Goal: Task Accomplishment & Management: Use online tool/utility

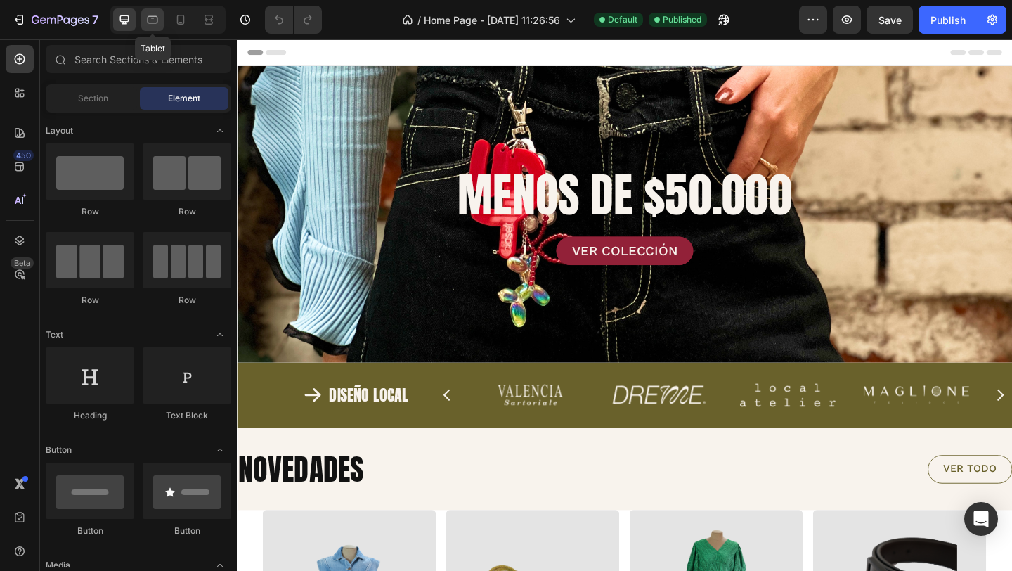
click at [156, 21] on icon at bounding box center [153, 20] width 14 height 14
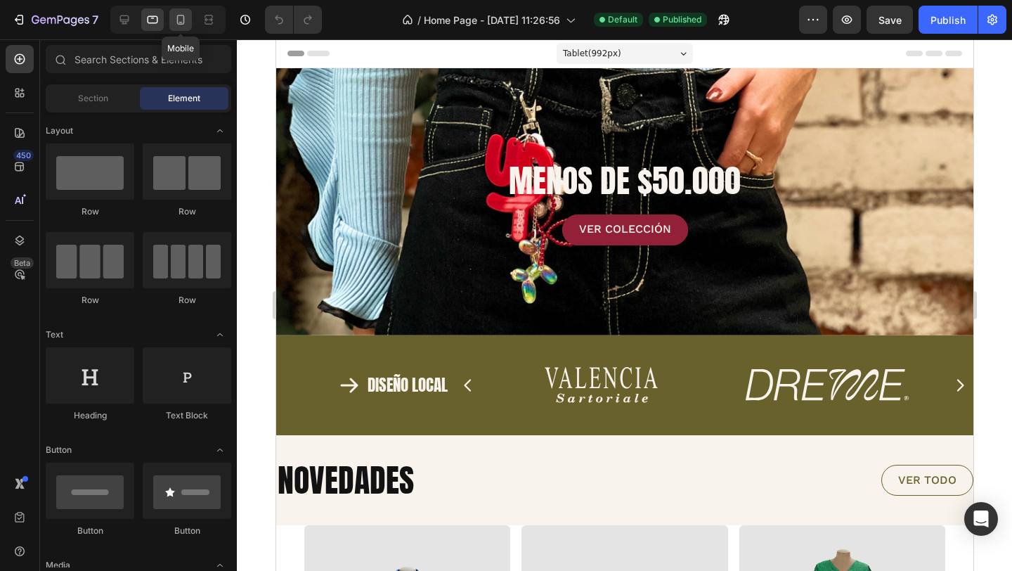
click at [183, 18] on icon at bounding box center [181, 20] width 14 height 14
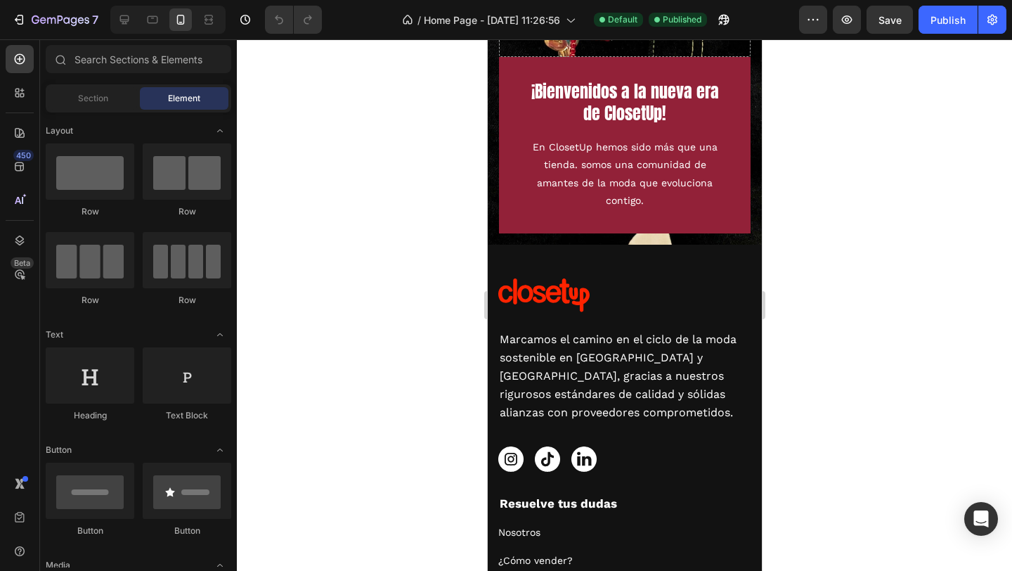
scroll to position [2088, 0]
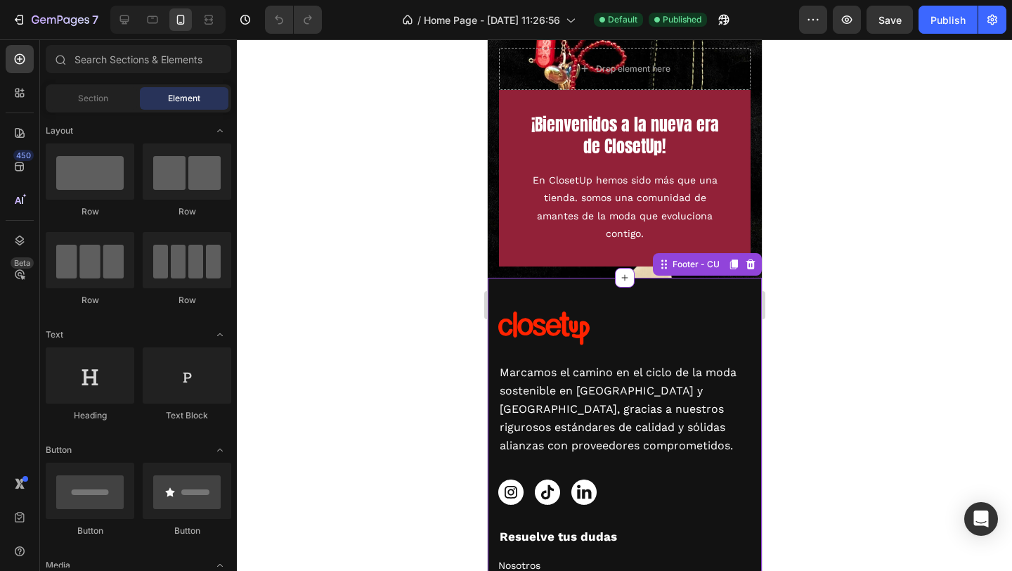
click at [505, 491] on img at bounding box center [510, 492] width 25 height 25
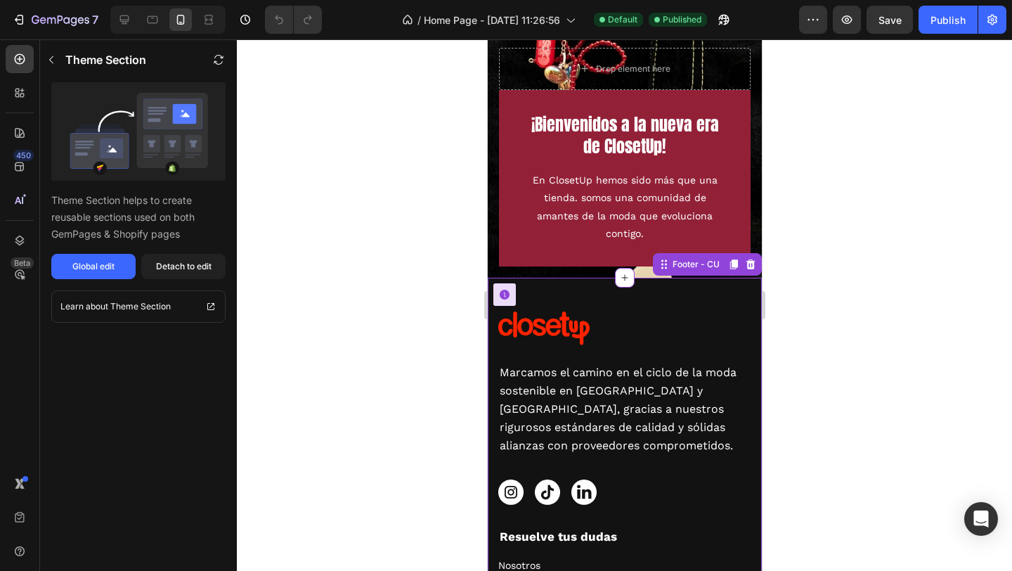
click at [510, 491] on img at bounding box center [510, 492] width 25 height 25
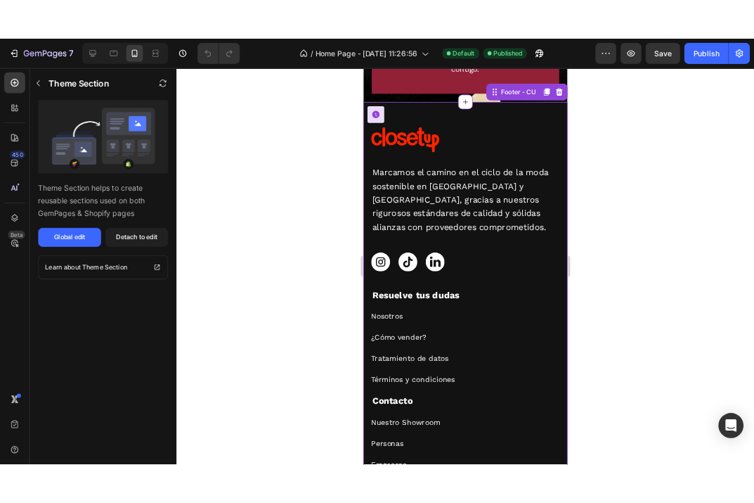
scroll to position [2287, 0]
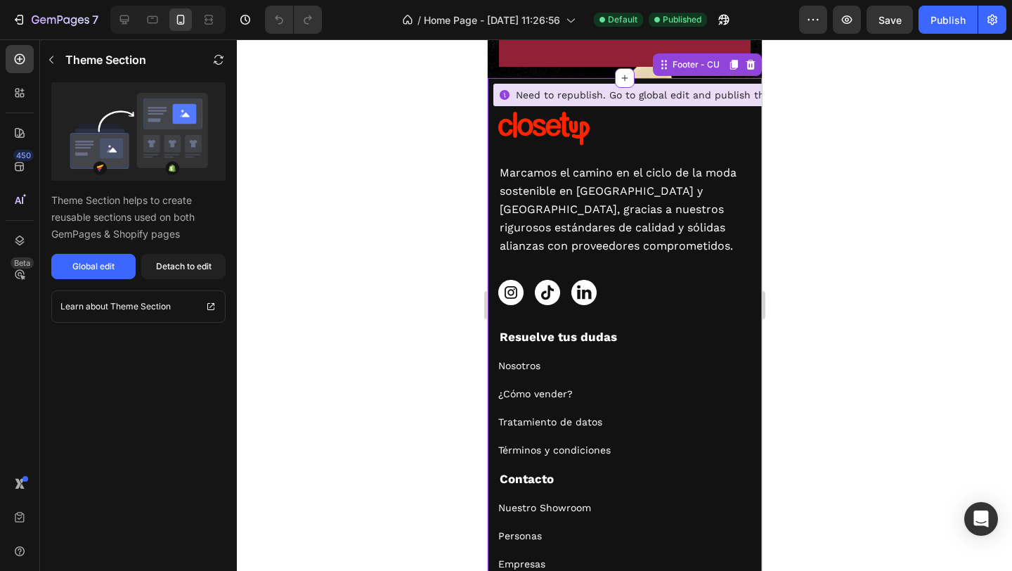
click at [506, 98] on icon at bounding box center [504, 95] width 10 height 10
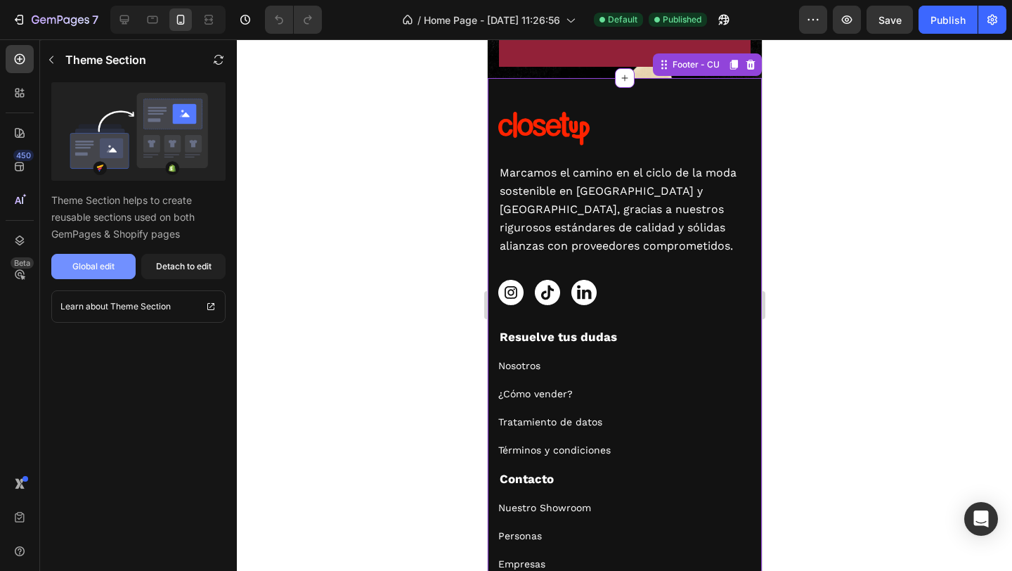
click at [121, 266] on button "Global edit" at bounding box center [93, 266] width 84 height 25
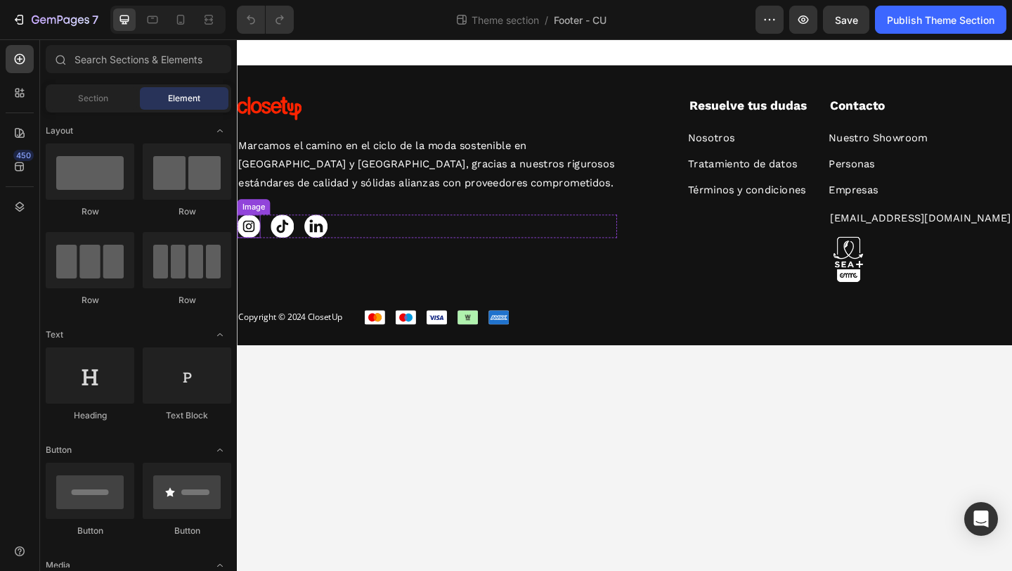
click at [255, 240] on img at bounding box center [249, 242] width 25 height 25
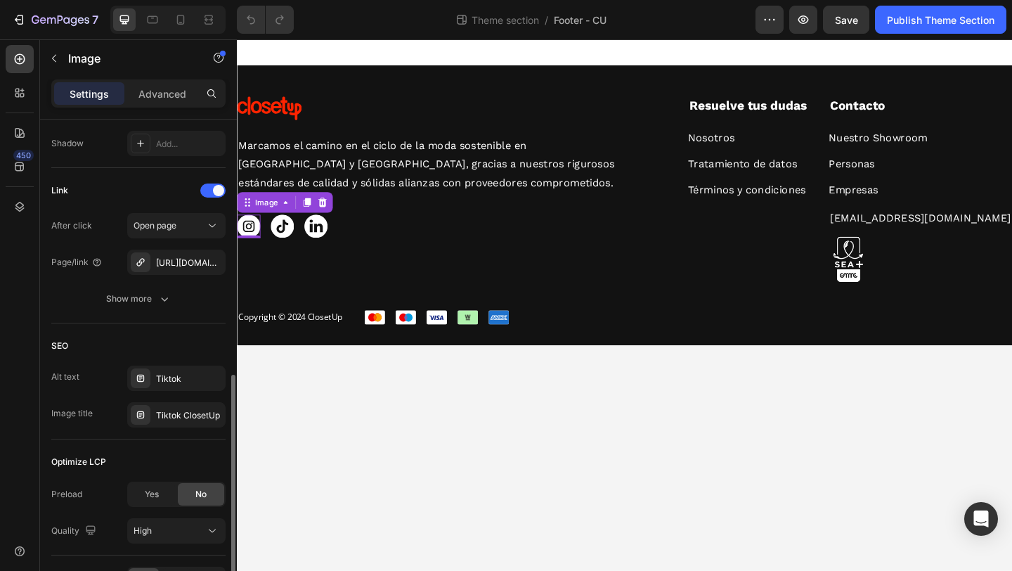
scroll to position [599, 0]
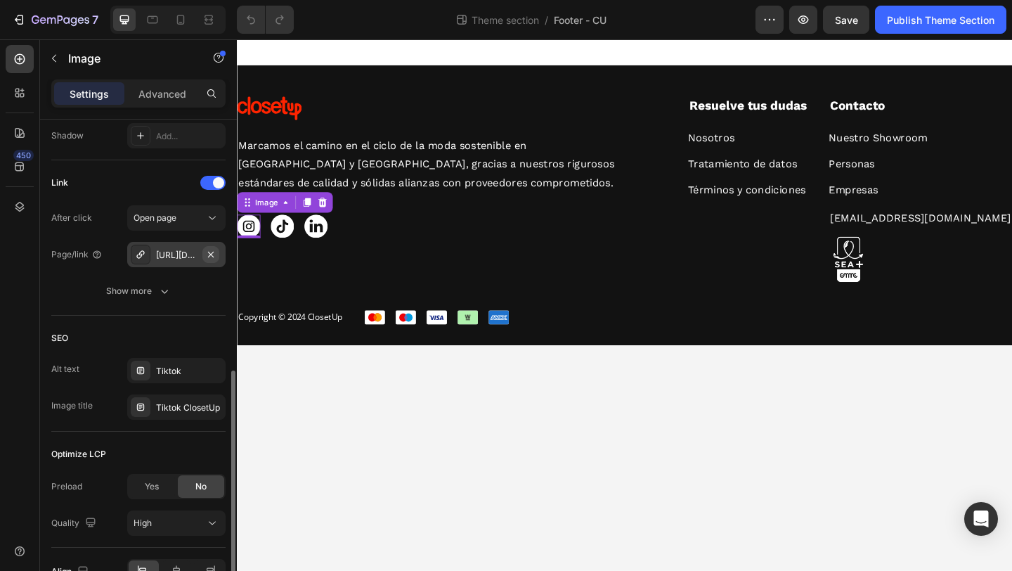
click at [207, 256] on icon "button" at bounding box center [210, 254] width 11 height 11
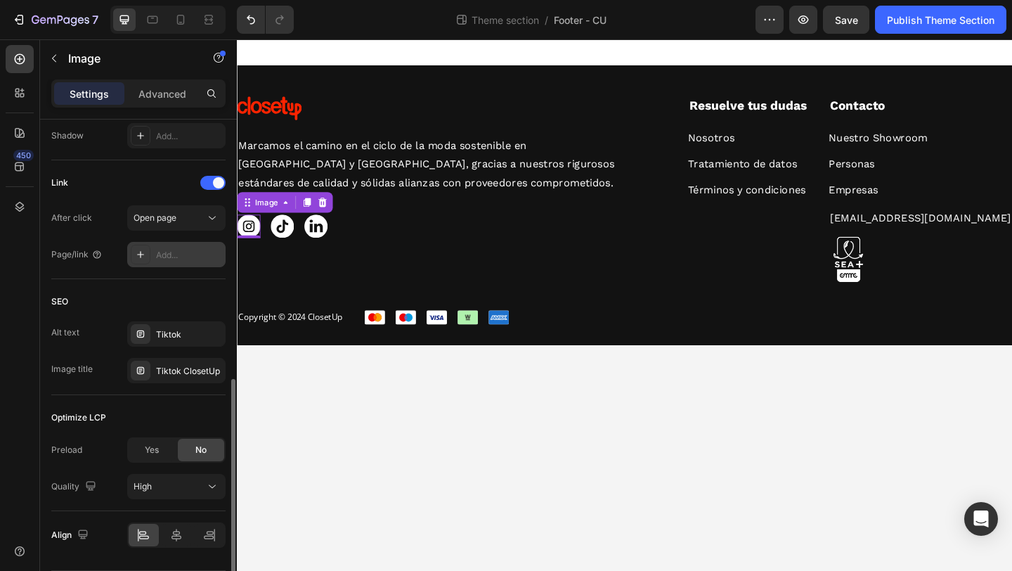
click at [172, 255] on div "Add..." at bounding box center [189, 255] width 66 height 13
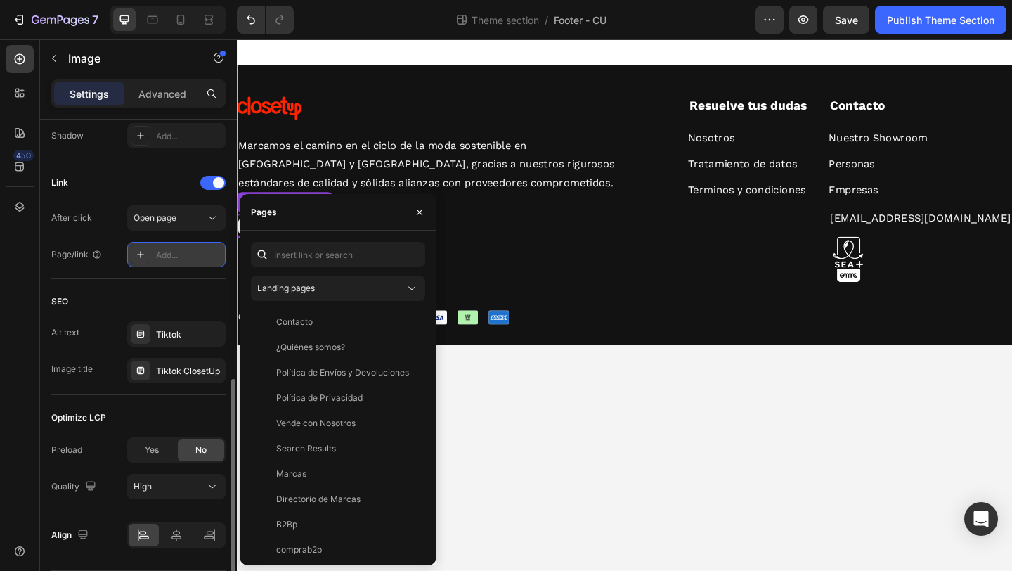
click at [179, 257] on div "Add..." at bounding box center [189, 255] width 66 height 13
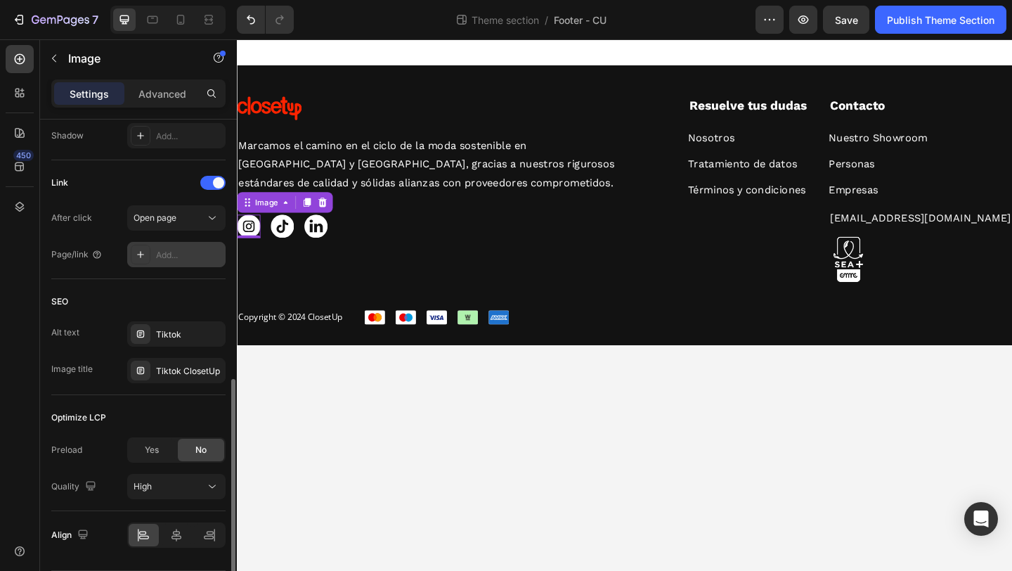
click at [179, 257] on div "Add..." at bounding box center [189, 255] width 66 height 13
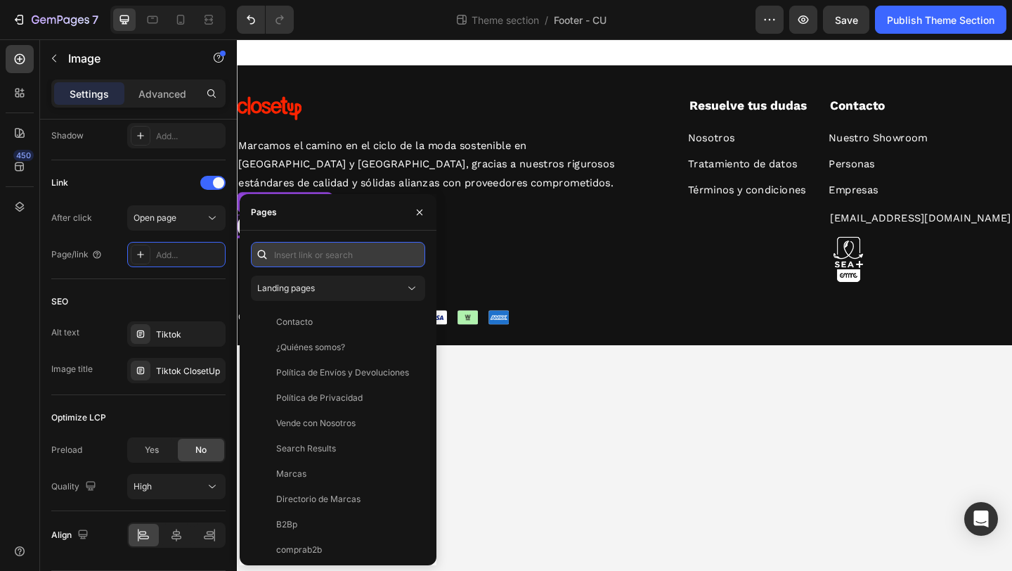
paste input "https://www.instagram.com/closetup.co?utm_source=ig_web_button_share_sheet&igsh…"
type input "https://www.instagram.com/closetup.co?utm_source=ig_web_button_share_sheet&igsh…"
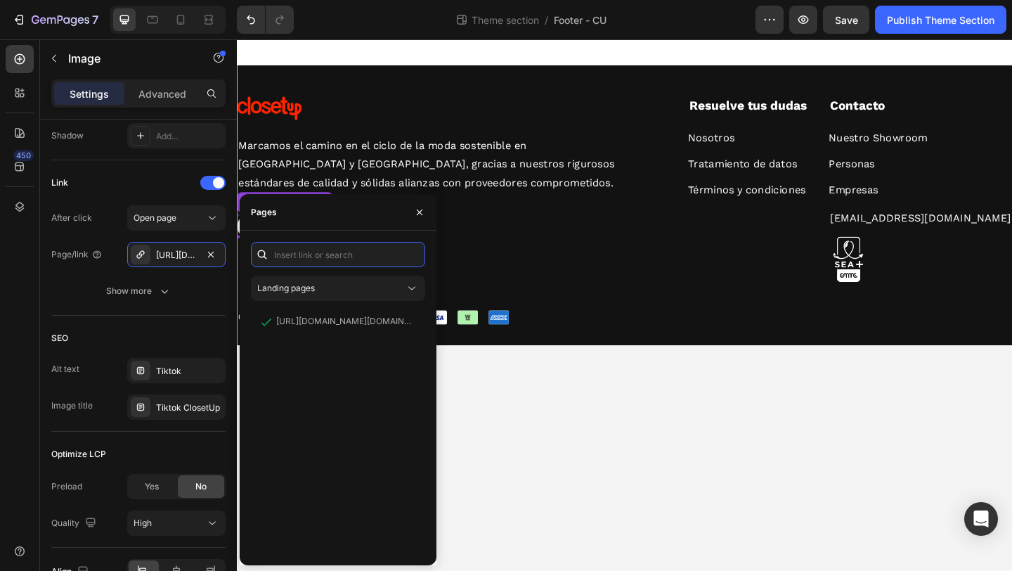
scroll to position [0, 0]
click at [527, 429] on body "Image Marcamos el camino en el ciclo de la moda sostenible en Colombia y Améric…" at bounding box center [659, 328] width 844 height 578
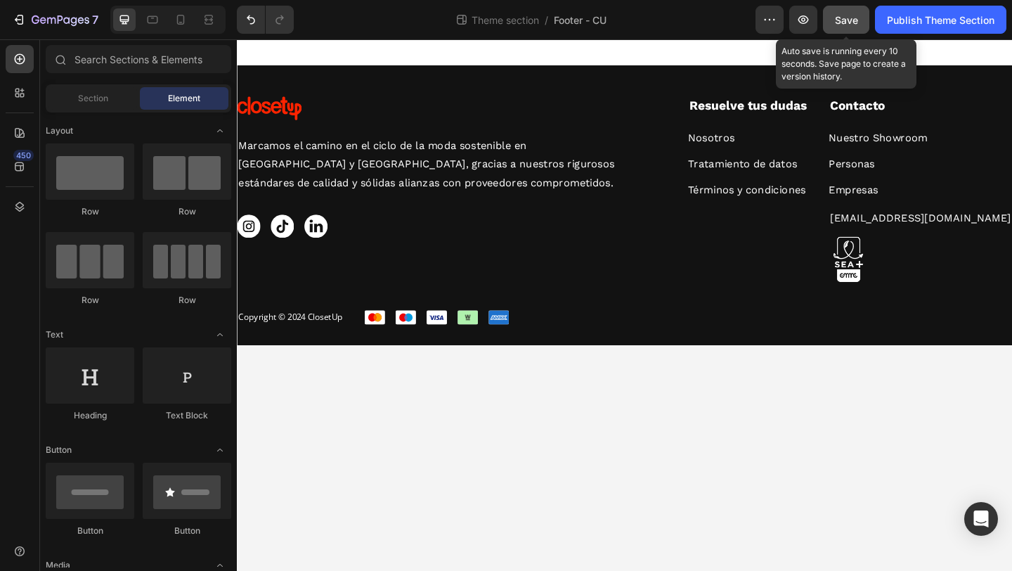
click at [854, 25] on span "Save" at bounding box center [846, 20] width 23 height 12
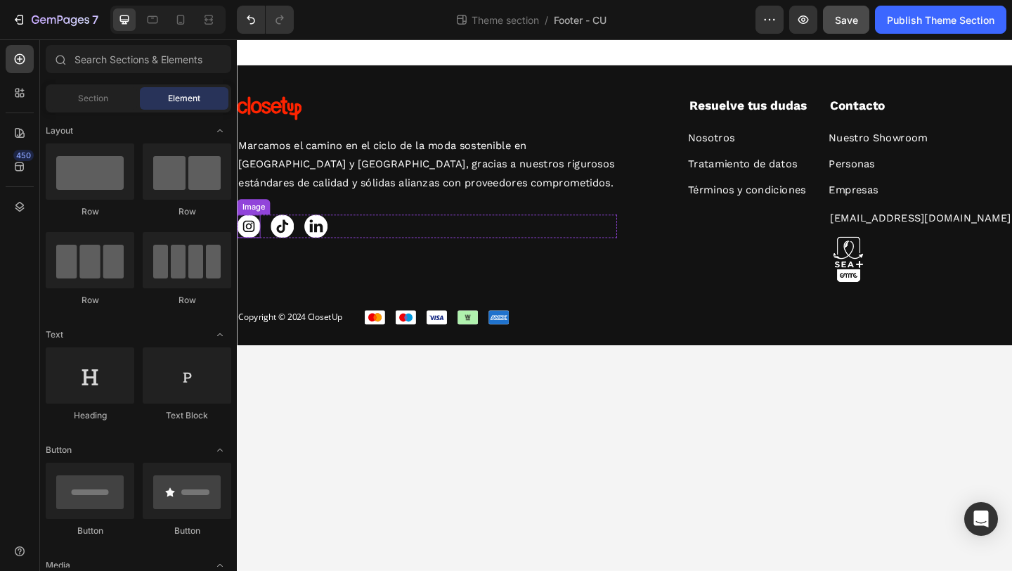
click at [253, 243] on img at bounding box center [249, 242] width 25 height 25
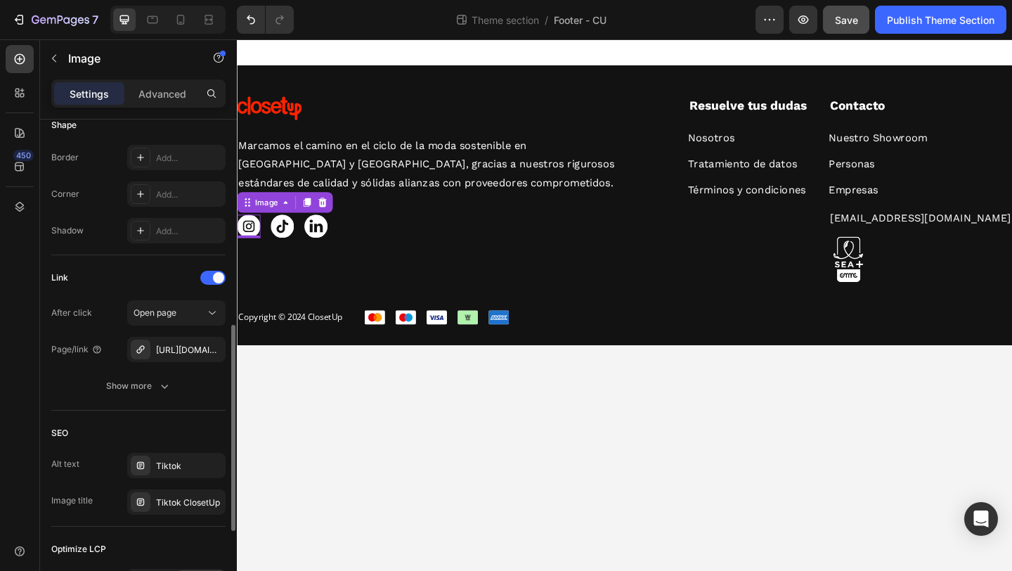
scroll to position [506, 0]
click at [166, 382] on icon "button" at bounding box center [164, 385] width 14 height 14
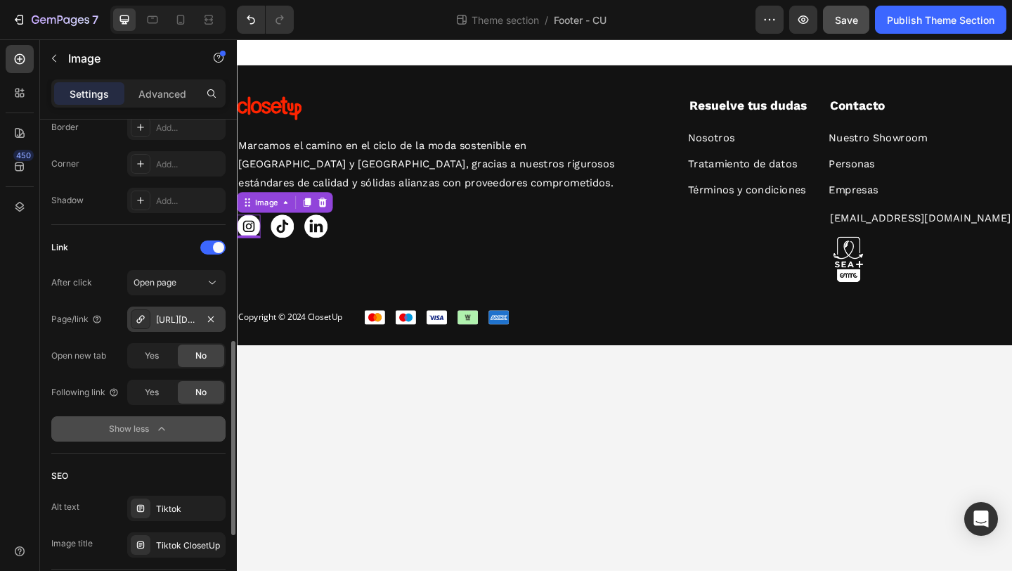
scroll to position [527, 0]
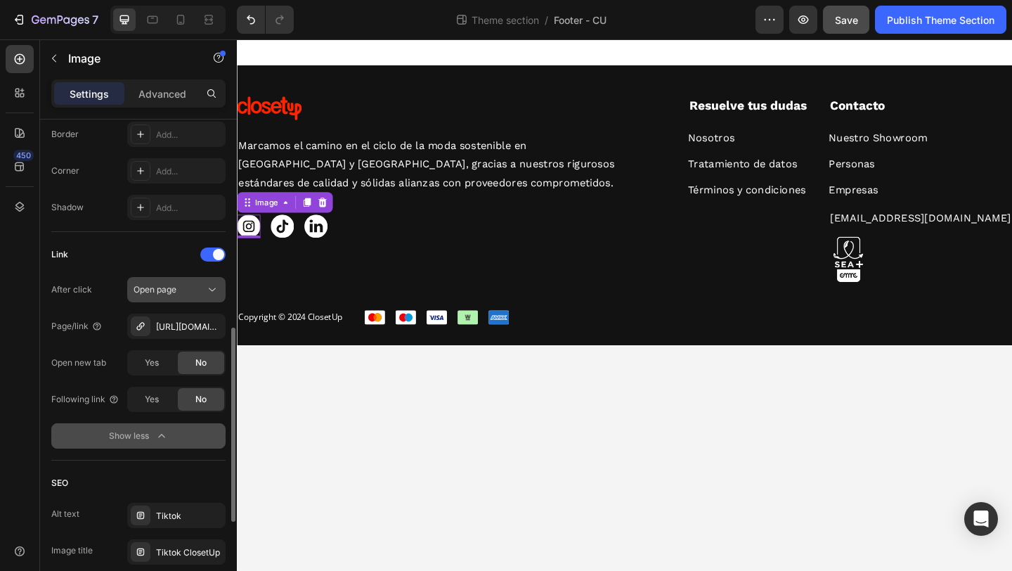
click at [192, 285] on div "Open page" at bounding box center [170, 289] width 72 height 13
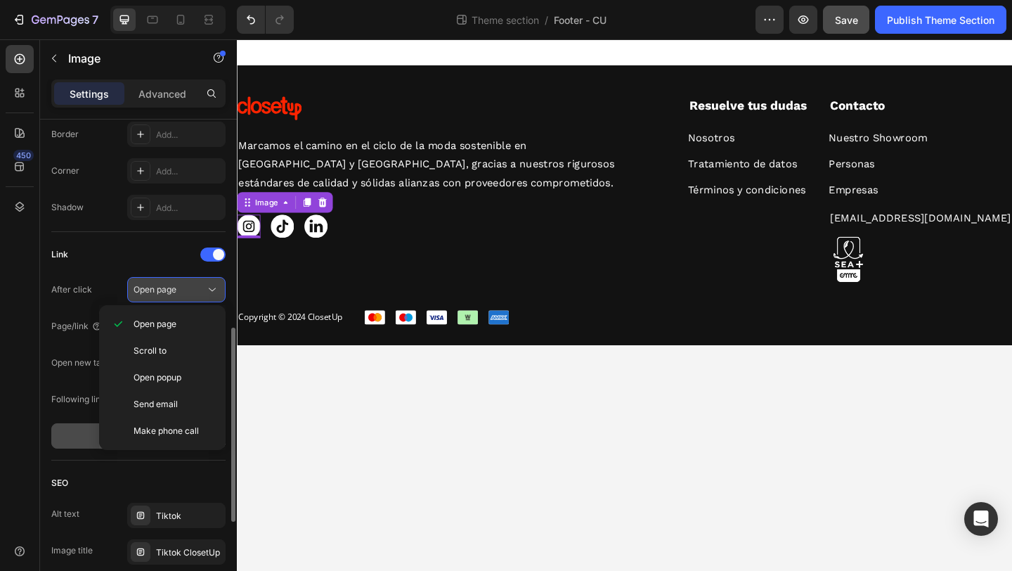
click at [199, 286] on div "Open page" at bounding box center [170, 289] width 72 height 13
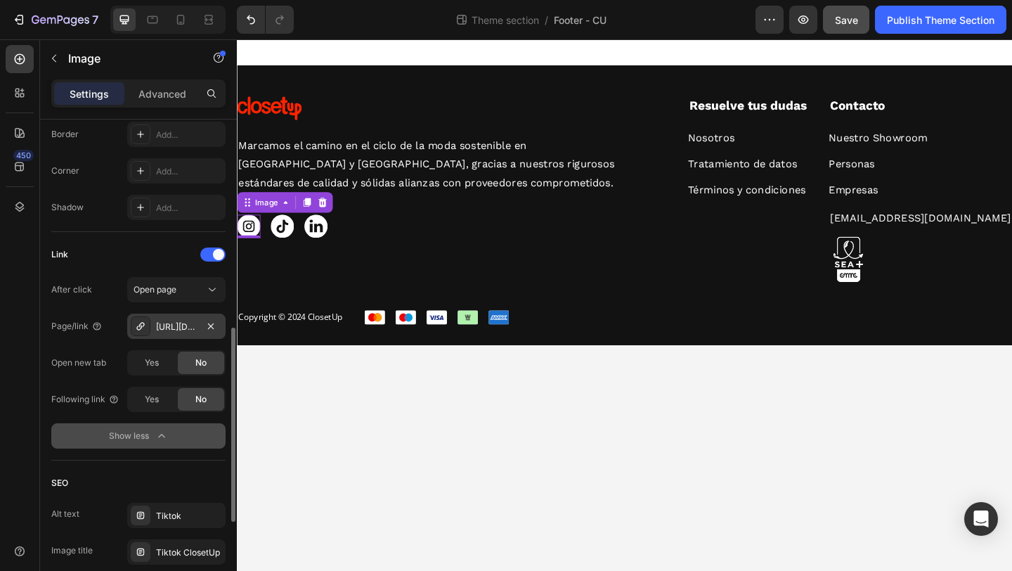
click at [188, 331] on div "https://www.instagram.com/closetup.co?utm_source=ig_web_button_share_sheet&igsh…" at bounding box center [176, 327] width 41 height 13
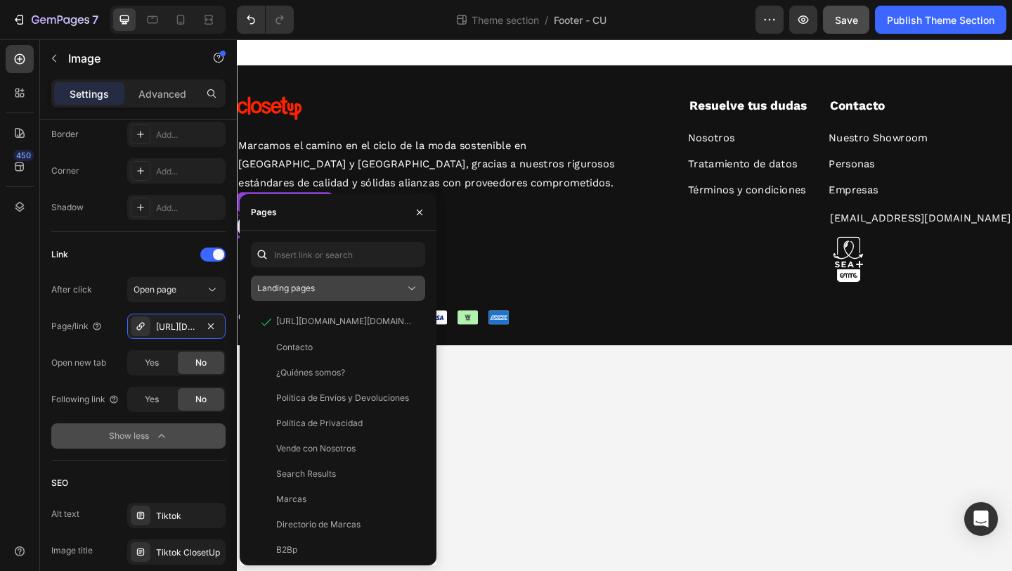
click at [397, 288] on div "Landing pages" at bounding box center [331, 288] width 148 height 13
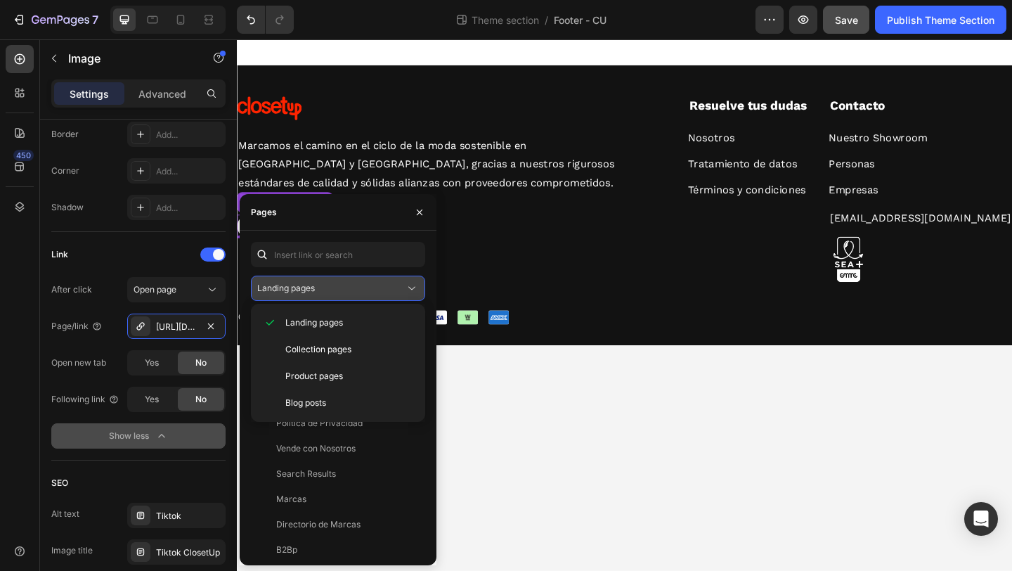
click at [394, 281] on button "Landing pages" at bounding box center [338, 288] width 174 height 25
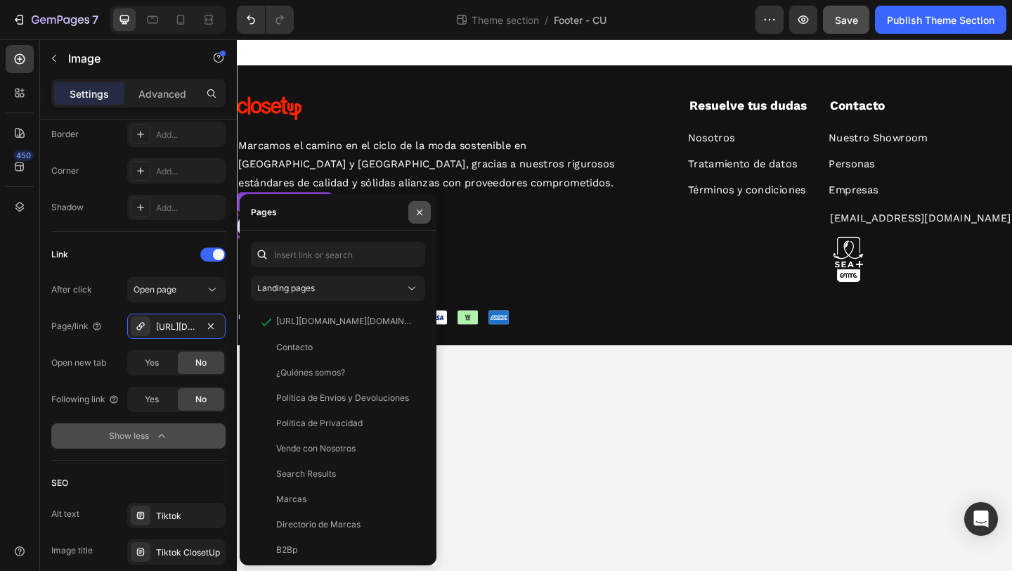
click at [420, 211] on icon "button" at bounding box center [420, 212] width 6 height 6
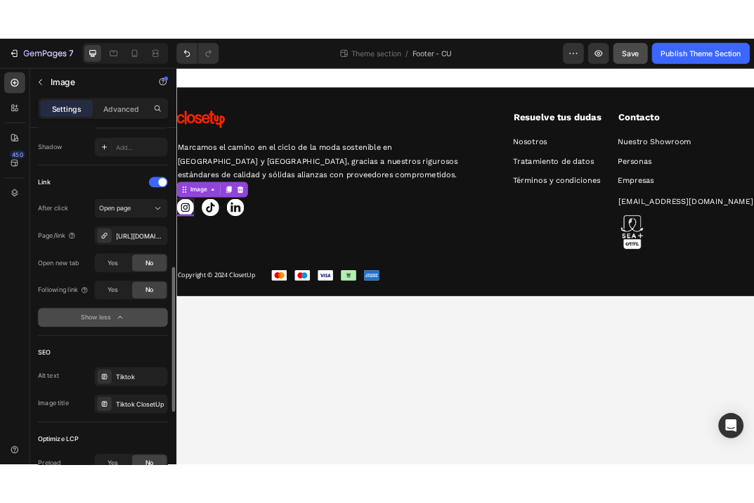
scroll to position [593, 0]
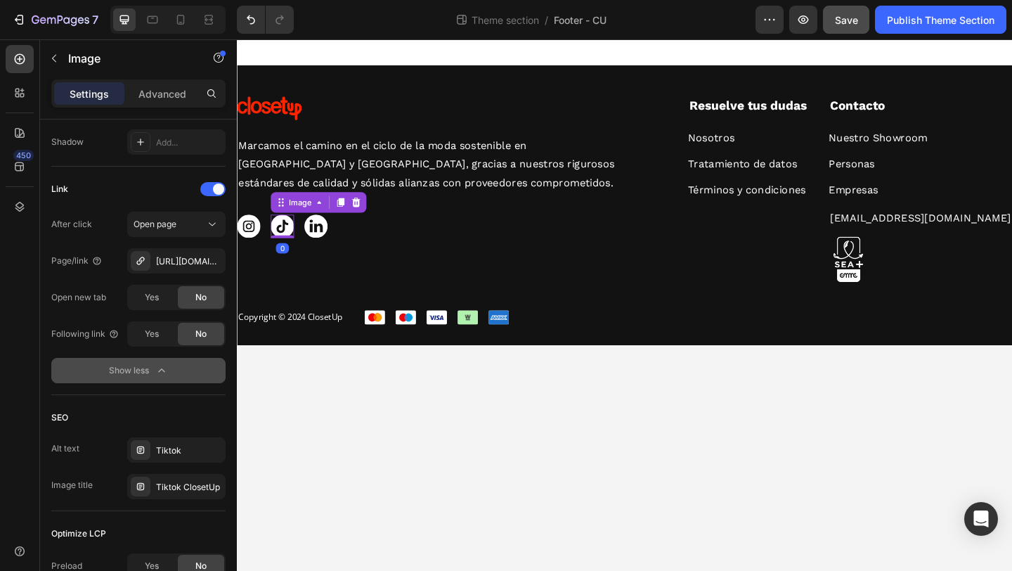
click at [287, 238] on img at bounding box center [286, 242] width 25 height 25
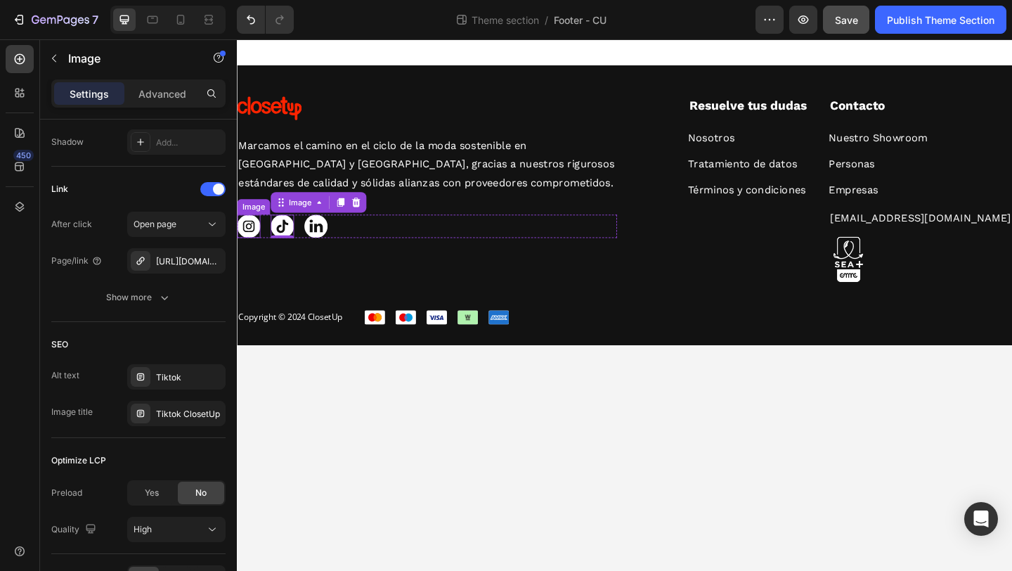
click at [252, 240] on img at bounding box center [249, 242] width 25 height 25
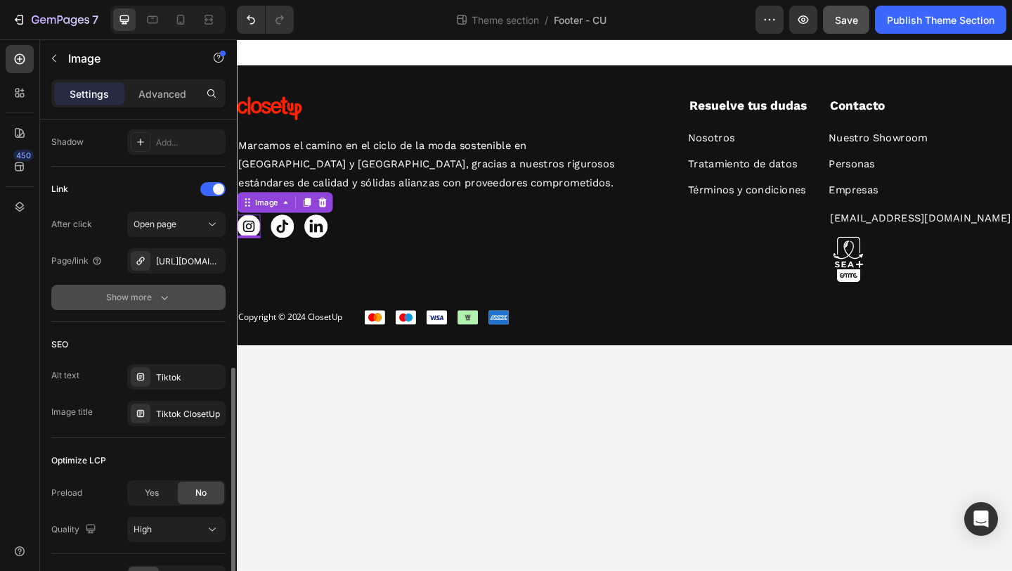
click at [140, 304] on button "Show more" at bounding box center [138, 297] width 174 height 25
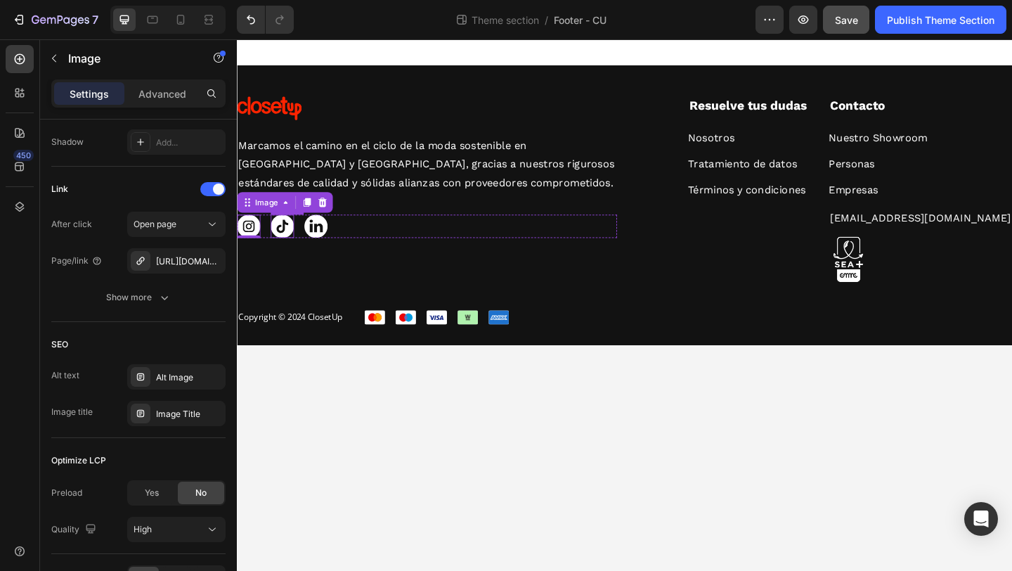
click at [281, 242] on img at bounding box center [286, 242] width 25 height 25
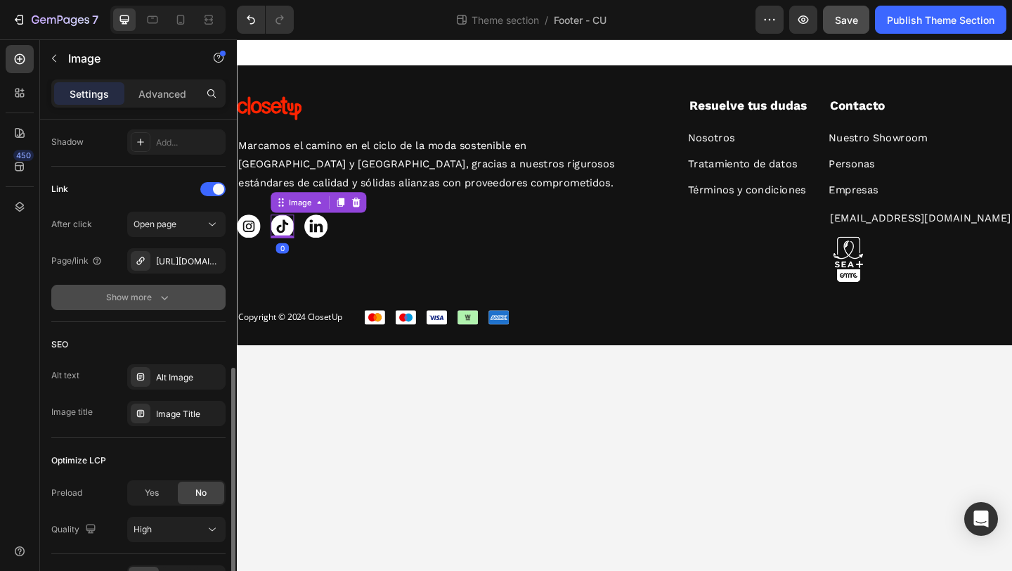
click at [162, 300] on icon "button" at bounding box center [164, 297] width 14 height 14
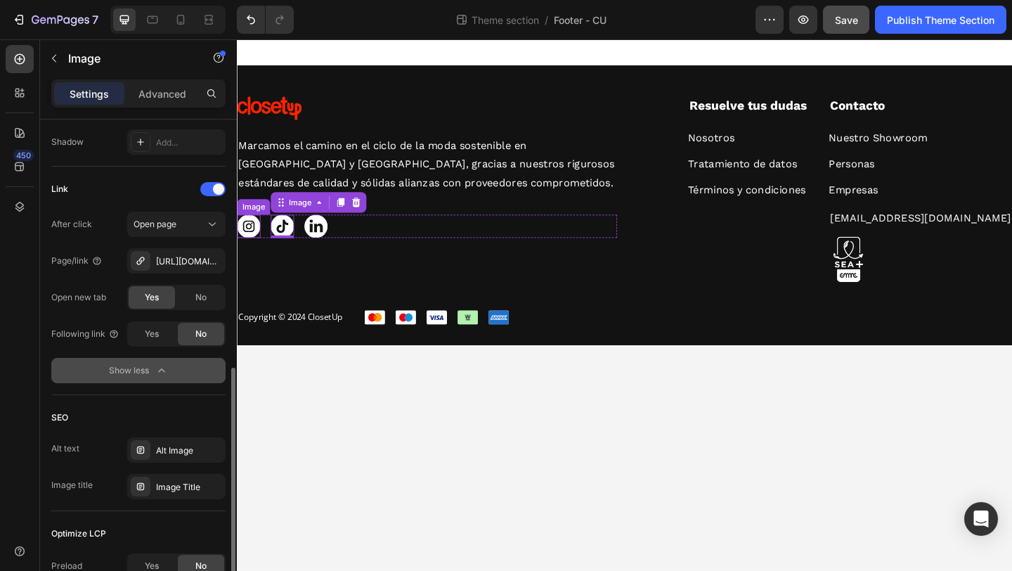
click at [255, 241] on img at bounding box center [249, 242] width 25 height 25
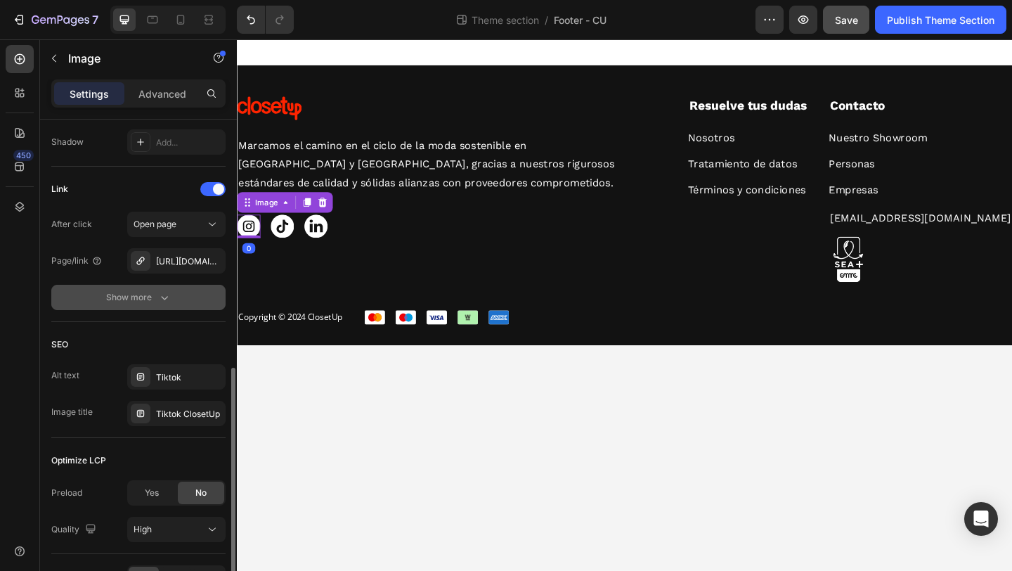
click at [144, 297] on div "Show more" at bounding box center [138, 297] width 65 height 14
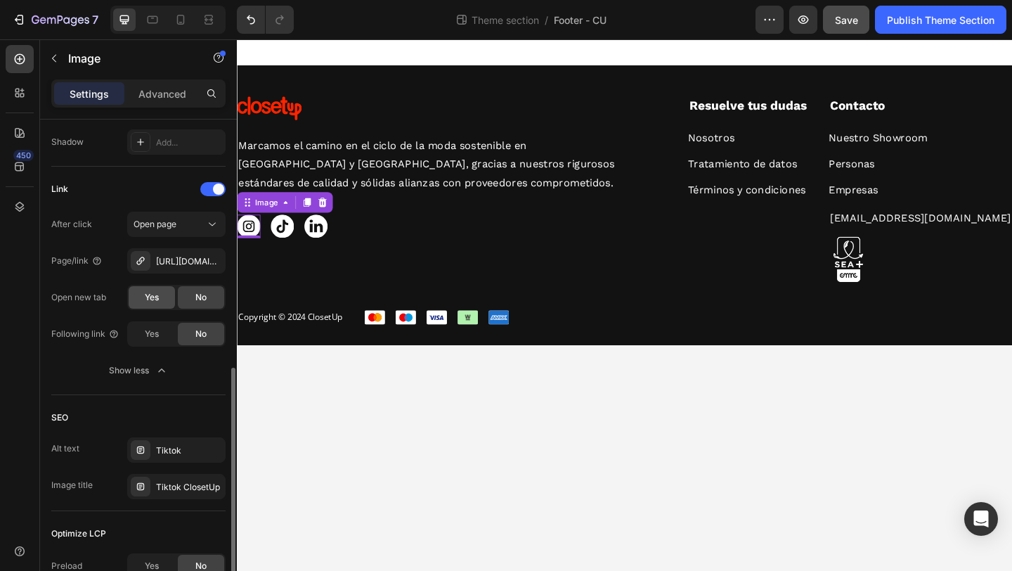
click at [159, 300] on div "Yes" at bounding box center [152, 297] width 46 height 22
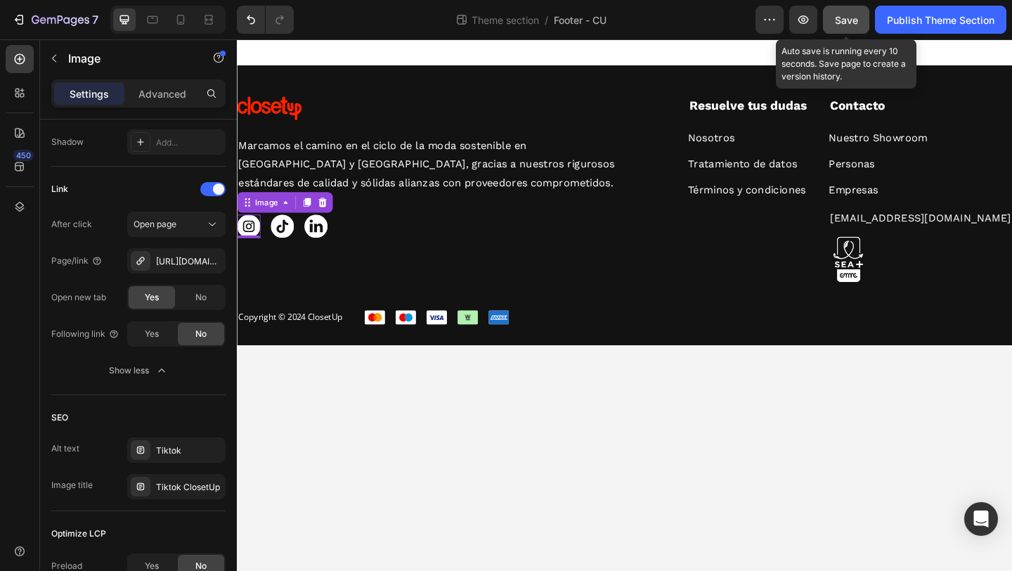
click at [851, 13] on div "Save" at bounding box center [846, 20] width 23 height 15
